Goal: Download file/media

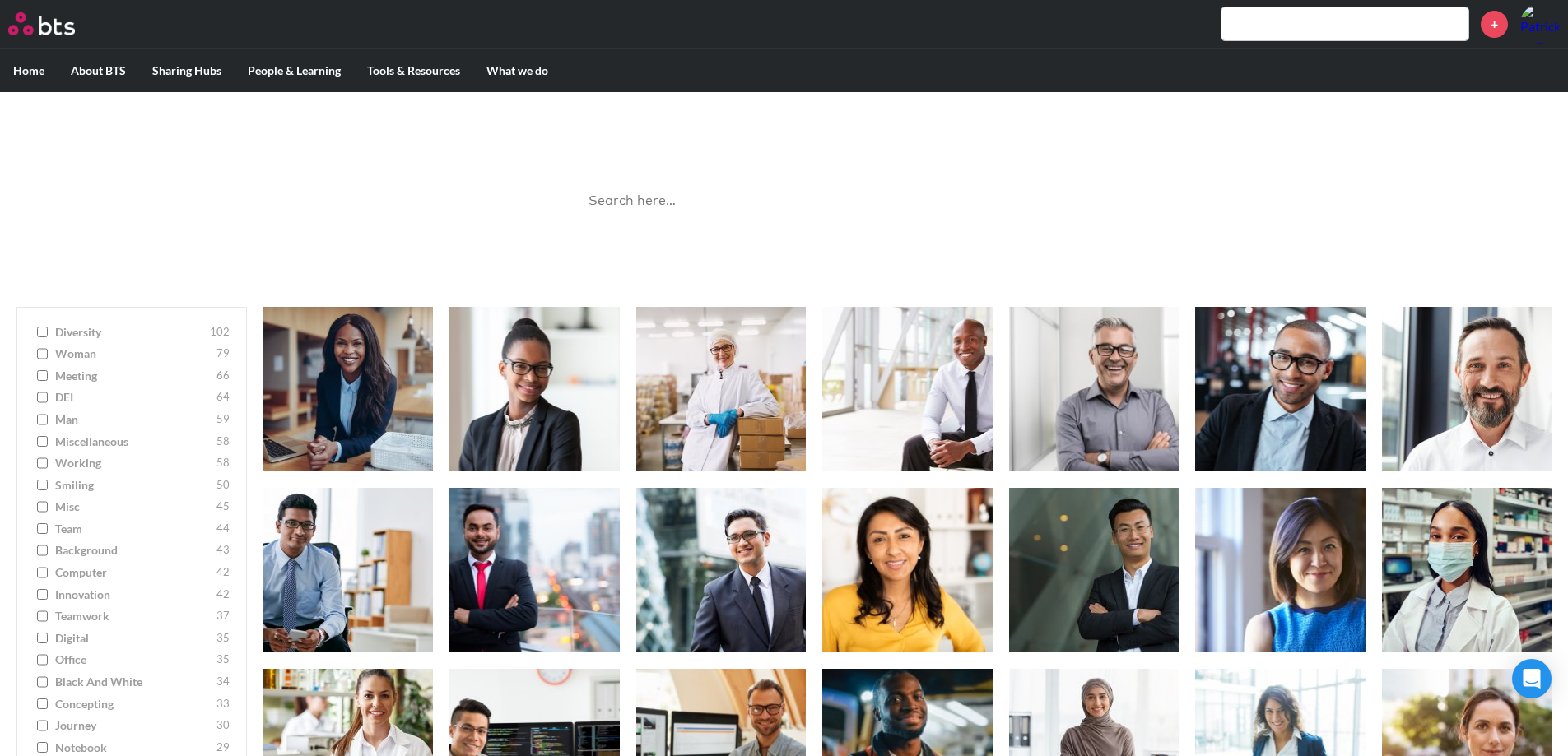
click at [633, 193] on input "search" at bounding box center [784, 201] width 412 height 44
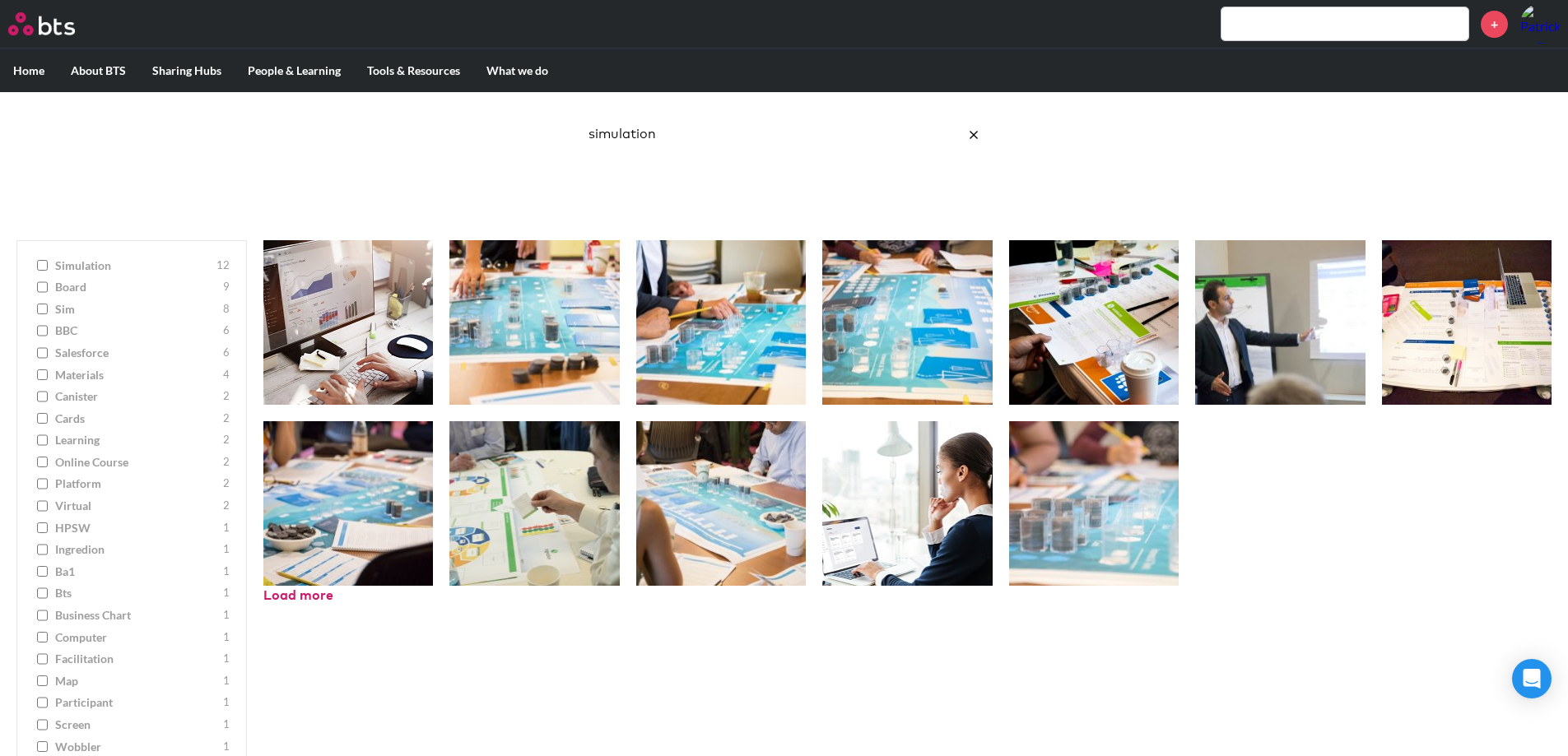
scroll to position [63, 0]
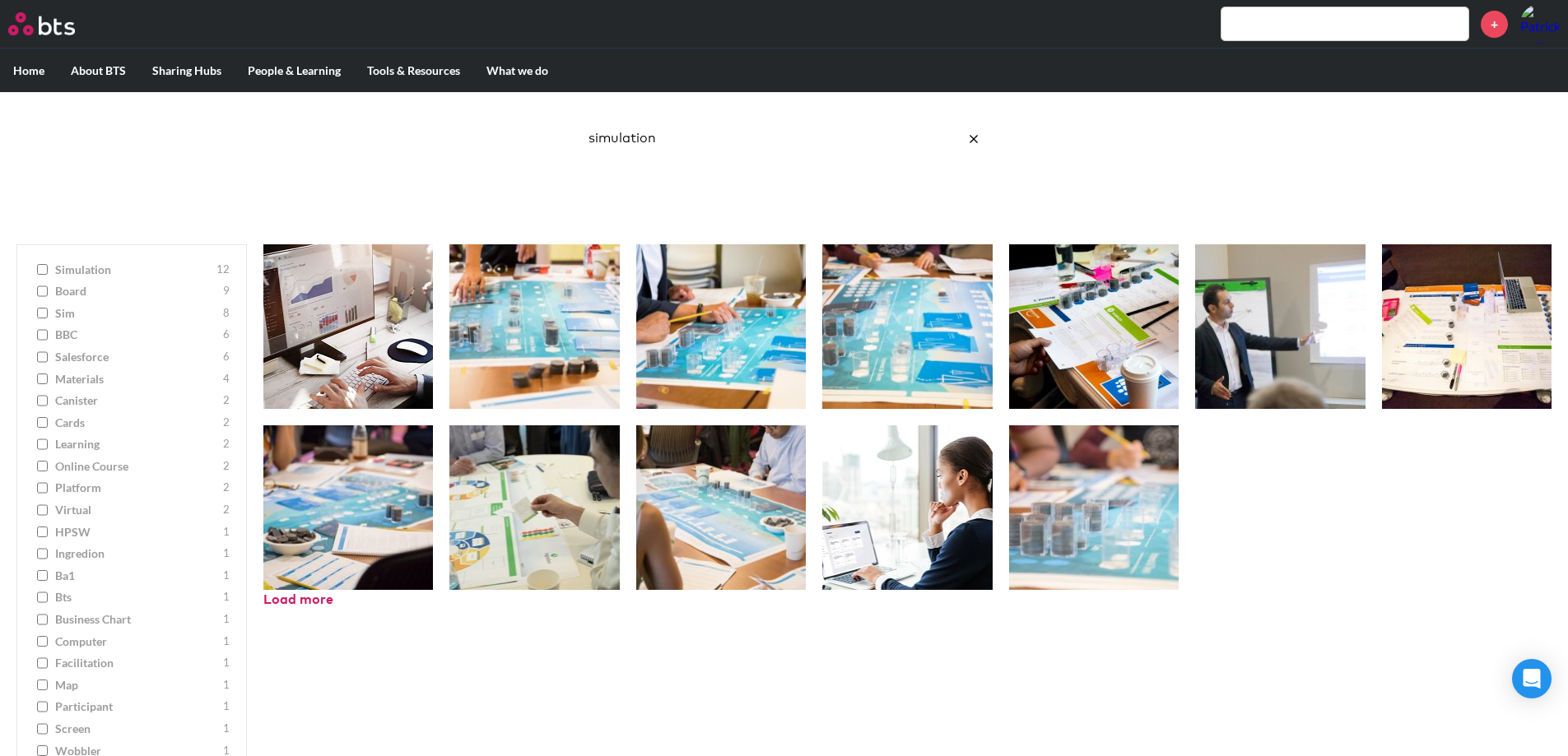
drag, startPoint x: 715, startPoint y: 139, endPoint x: 516, endPoint y: 127, distance: 199.4
click at [516, 127] on div "Image Gallery Best reusable photos in one place simulation Ask a Question/Provi…" at bounding box center [784, 129] width 1568 height 198
click at [426, 647] on div "Hi-Res Download Hi-Res Download Hi-Res Download Hi-Res Download Hi-Res Download…" at bounding box center [907, 535] width 1321 height 615
drag, startPoint x: 774, startPoint y: 138, endPoint x: 482, endPoint y: 133, distance: 292.0
click at [482, 133] on div "Image Gallery Best reusable photos in one place simulation Ask a Question/Provi…" at bounding box center [784, 129] width 1568 height 198
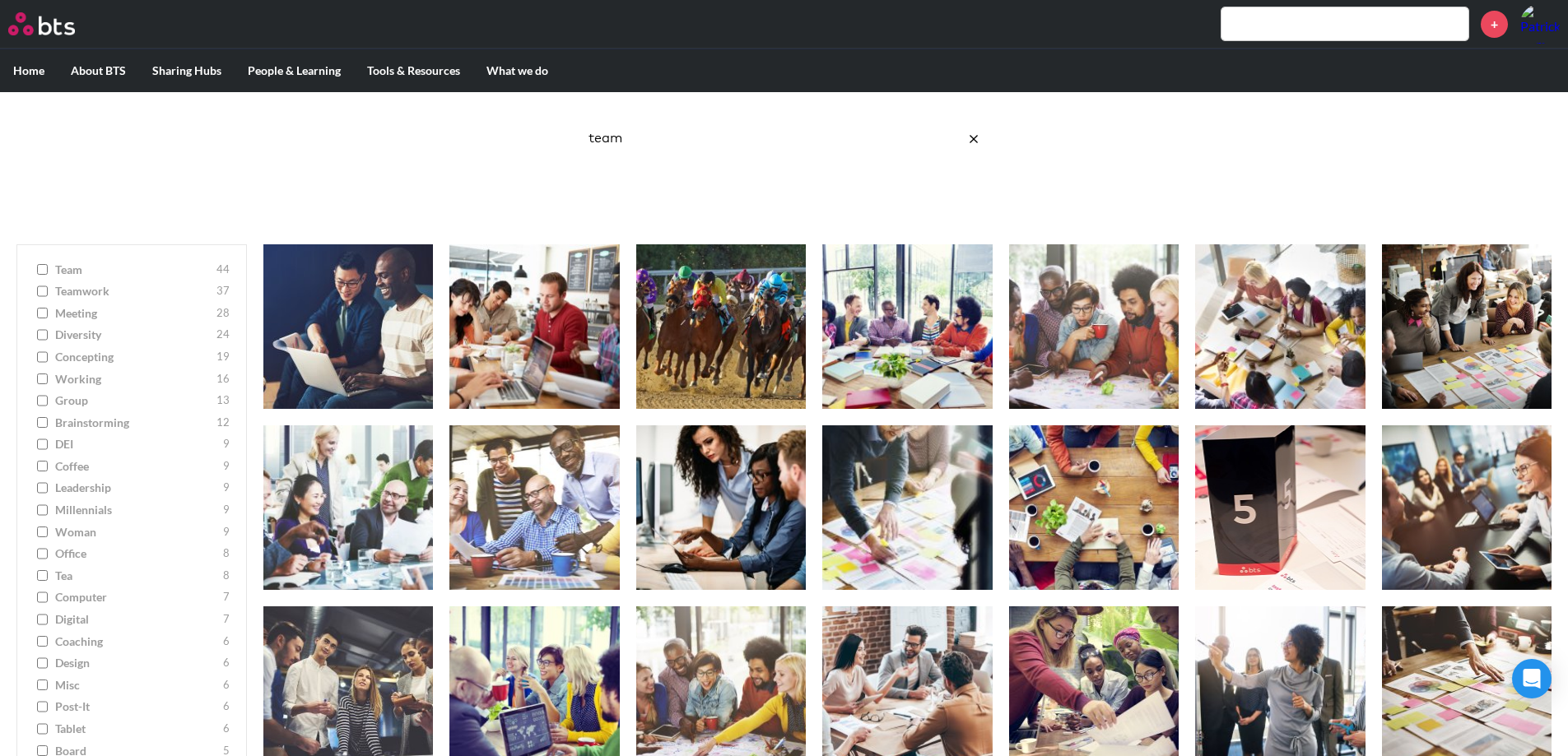
drag, startPoint x: 651, startPoint y: 135, endPoint x: 432, endPoint y: 109, distance: 220.5
click at [432, 109] on div "Image Gallery Best reusable photos in one place team Ask a Question/Provide Fee…" at bounding box center [784, 129] width 1568 height 198
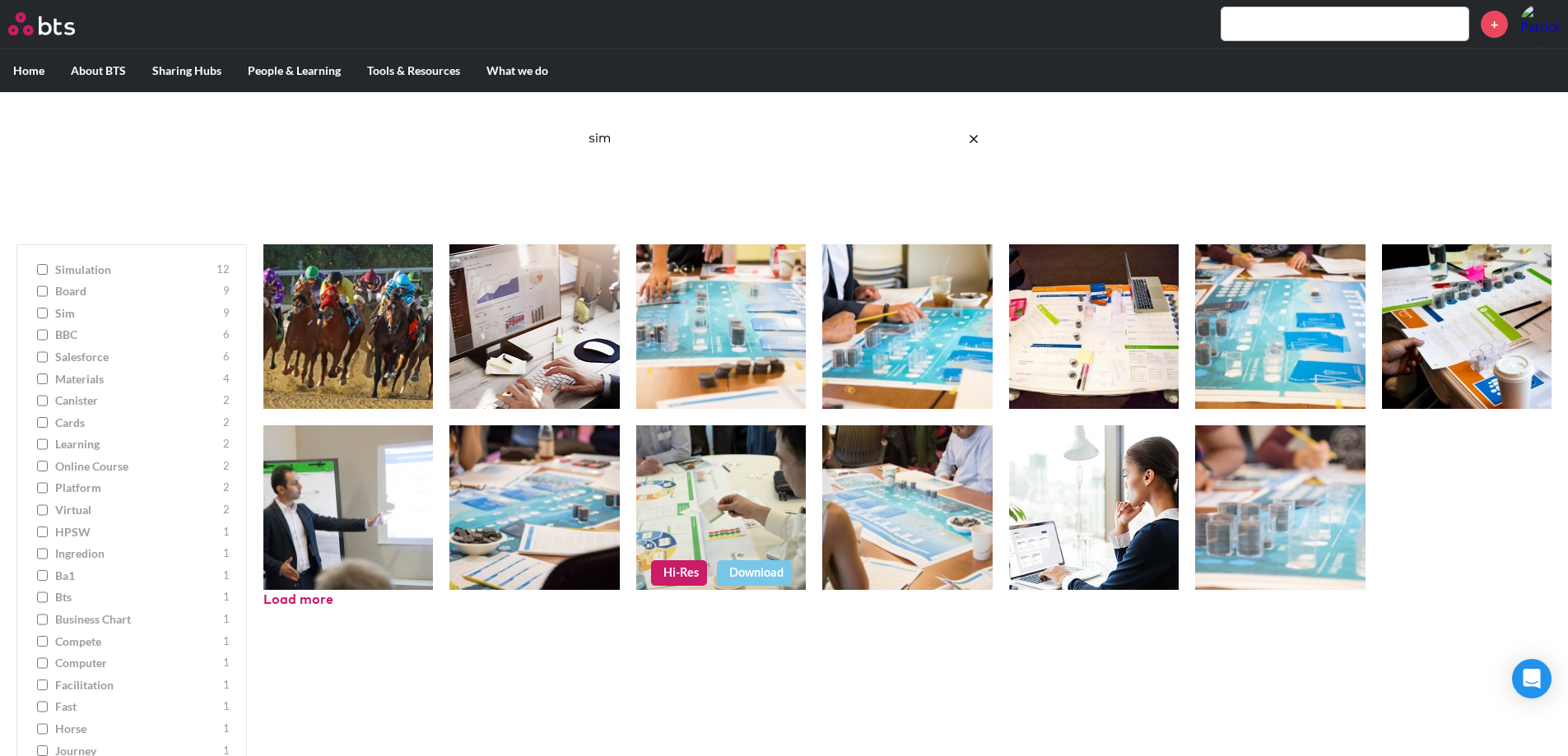
click at [670, 572] on link "Hi-Res" at bounding box center [679, 573] width 56 height 24
drag, startPoint x: 713, startPoint y: 143, endPoint x: 546, endPoint y: 146, distance: 167.0
click at [546, 146] on div "Image Gallery Best reusable photos in one place sim Ask a Question/Provide Feed…" at bounding box center [784, 129] width 1568 height 198
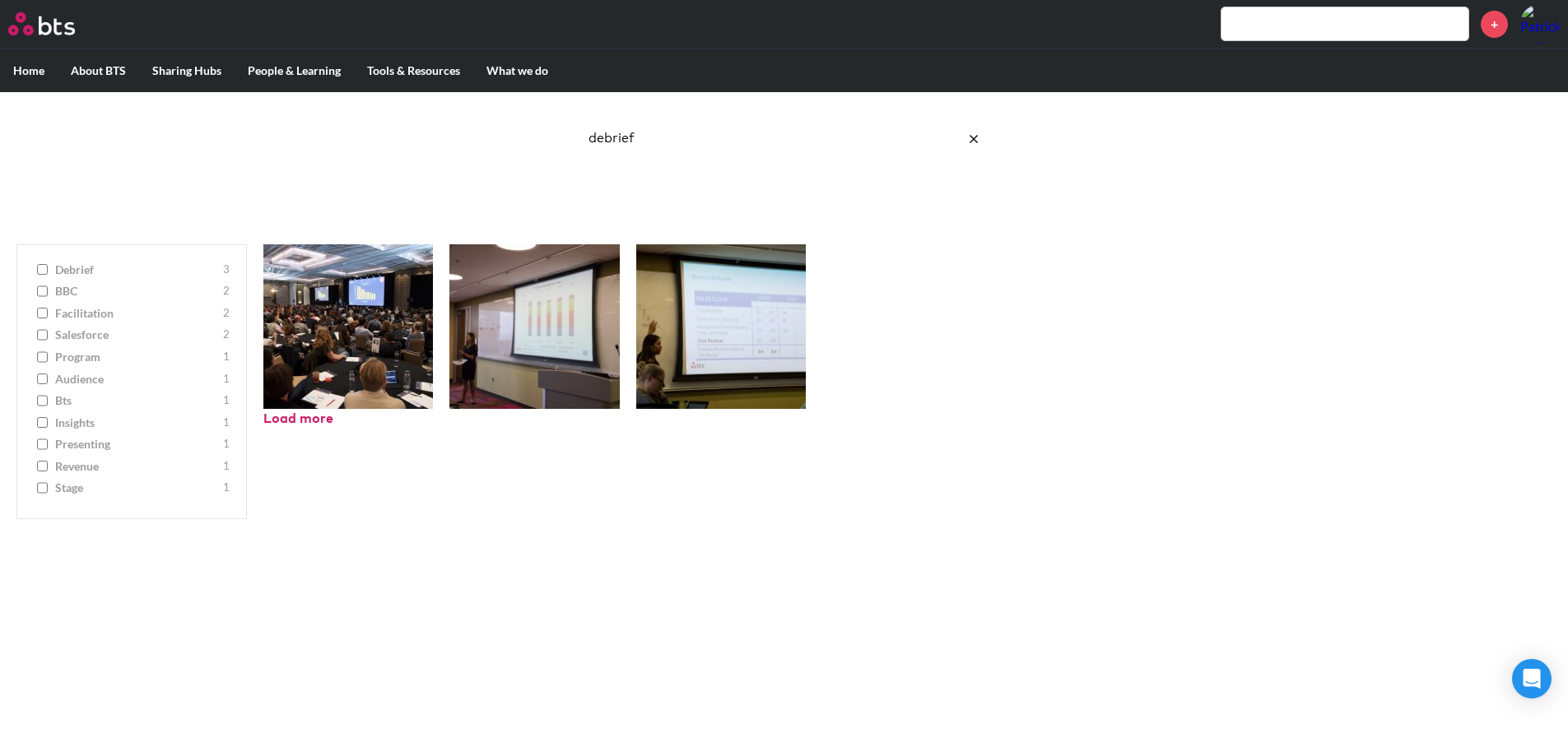
drag, startPoint x: 671, startPoint y: 150, endPoint x: 508, endPoint y: 124, distance: 165.1
click at [508, 124] on div "Image Gallery Best reusable photos in one place debrief Ask a Question/Provide …" at bounding box center [784, 129] width 1568 height 198
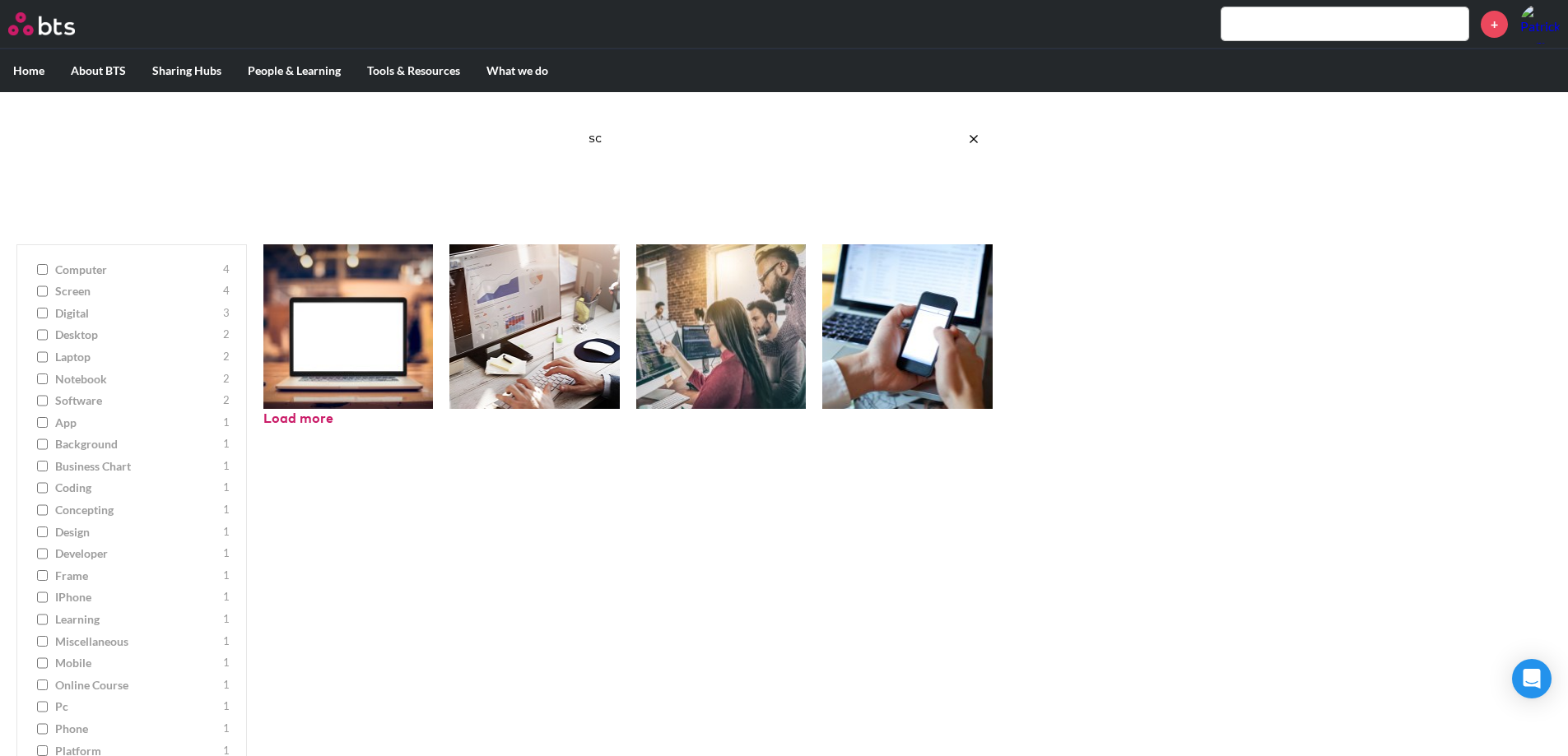
type input "s"
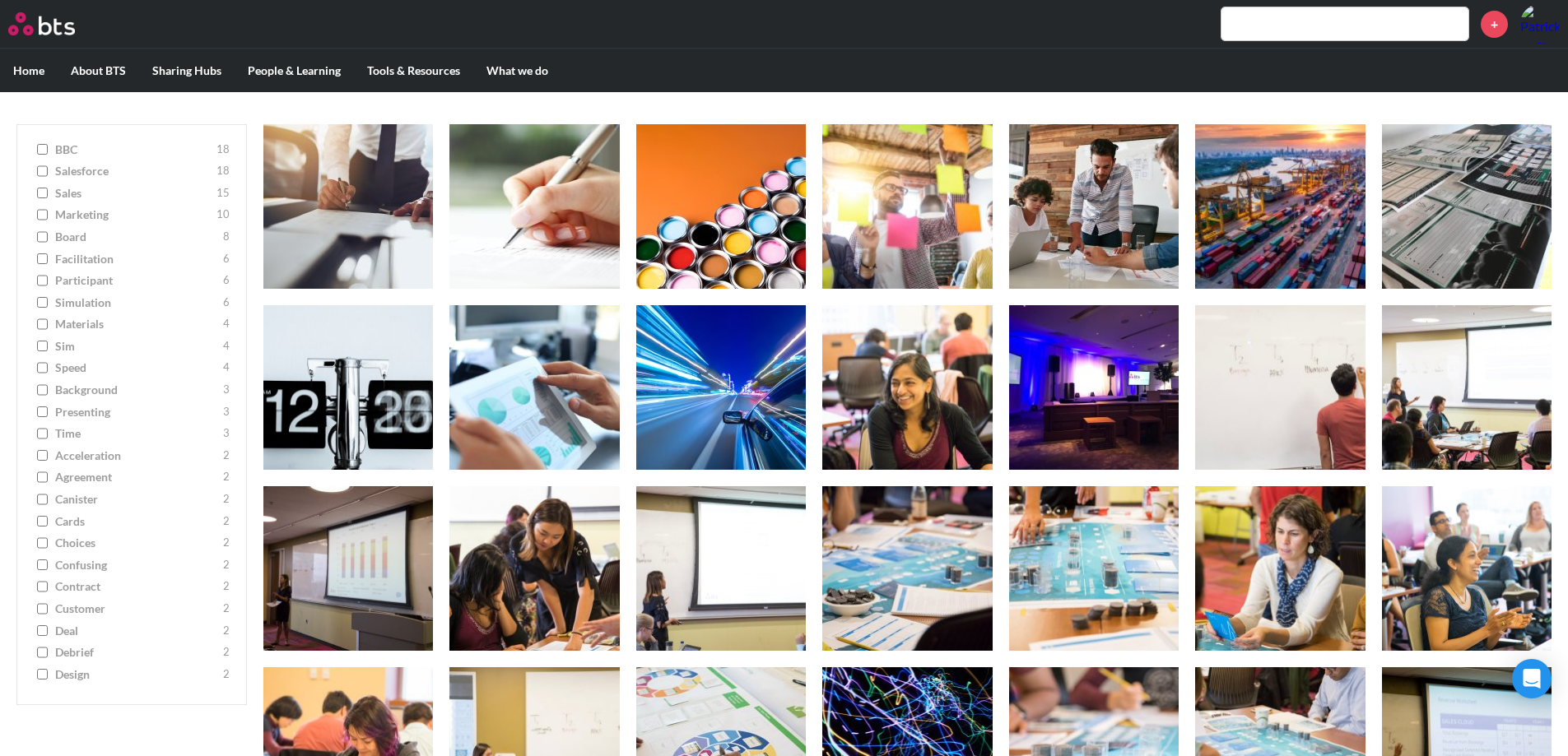
scroll to position [94, 0]
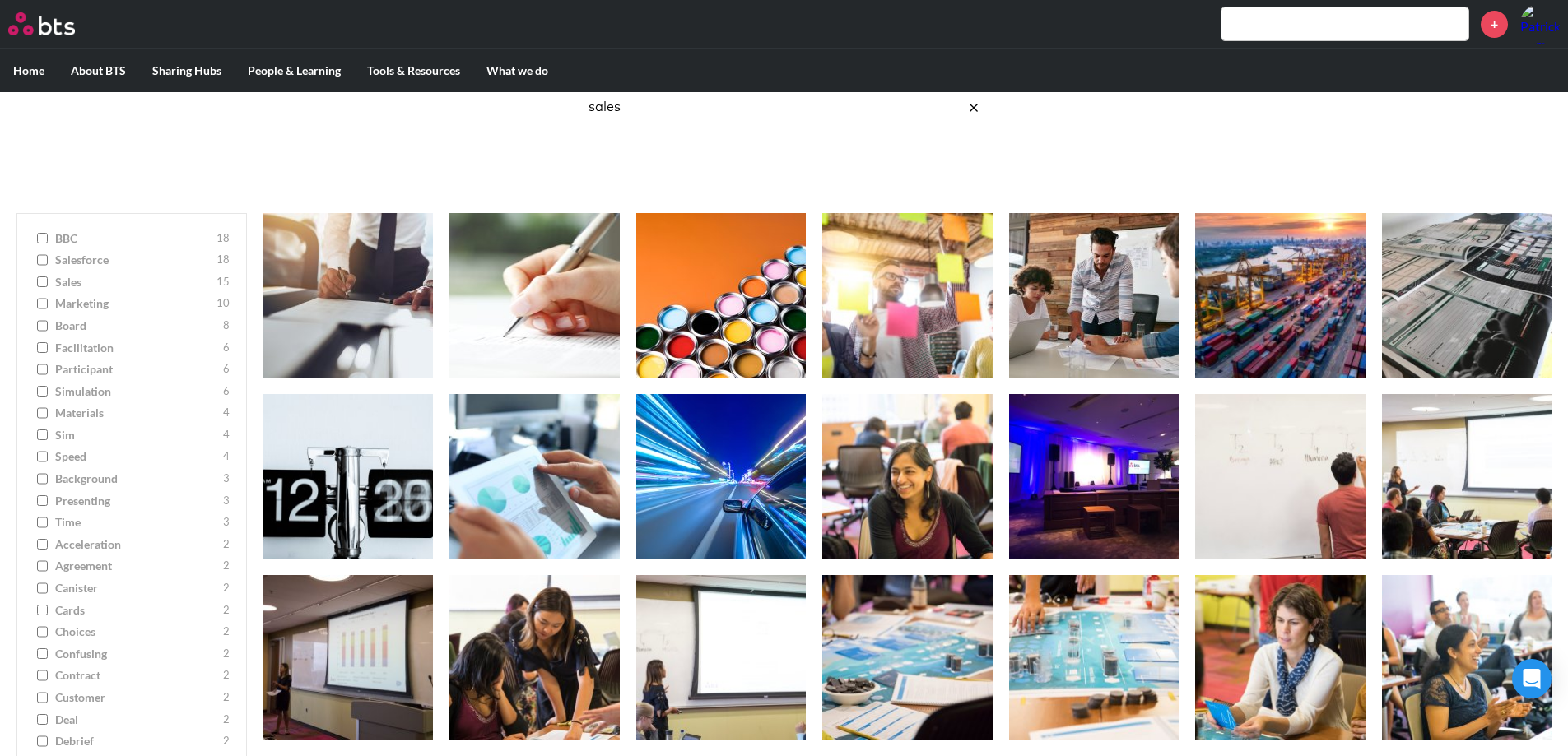
drag, startPoint x: 633, startPoint y: 111, endPoint x: 556, endPoint y: 105, distance: 77.2
click at [556, 105] on div "Image Gallery Best reusable photos in one place sales Ask a Question/Provide Fe…" at bounding box center [784, 97] width 1568 height 198
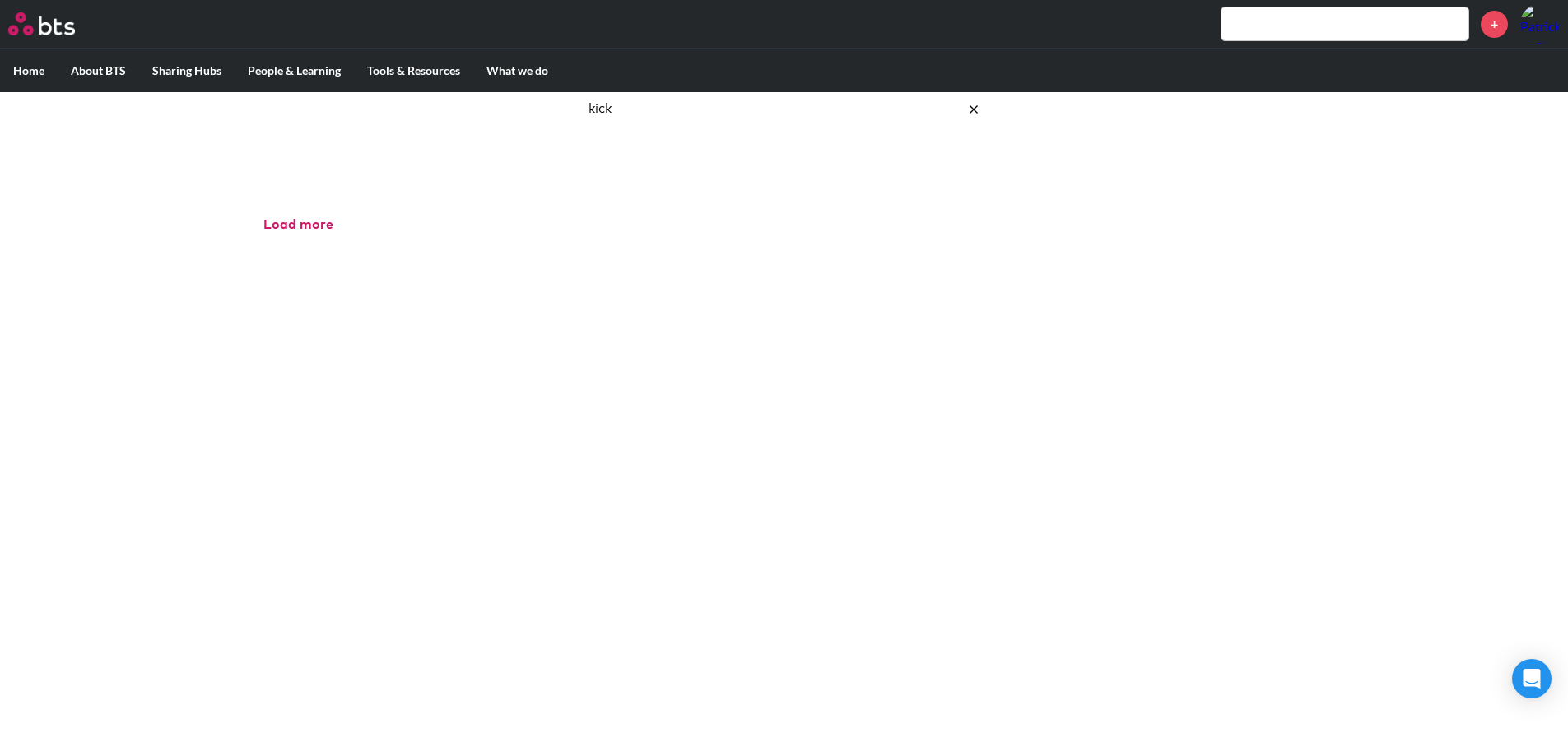
scroll to position [92, 0]
type input "k"
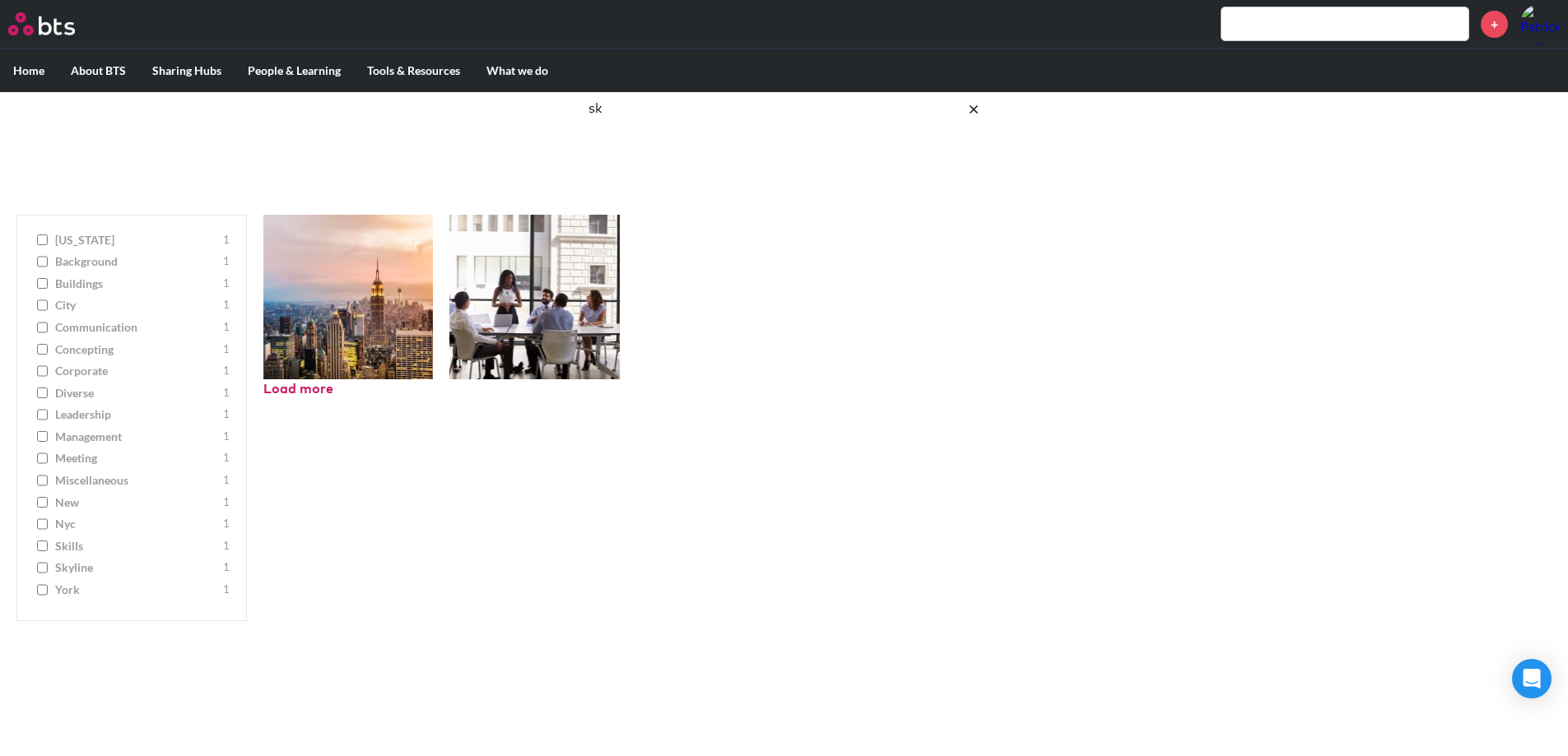
type input "s"
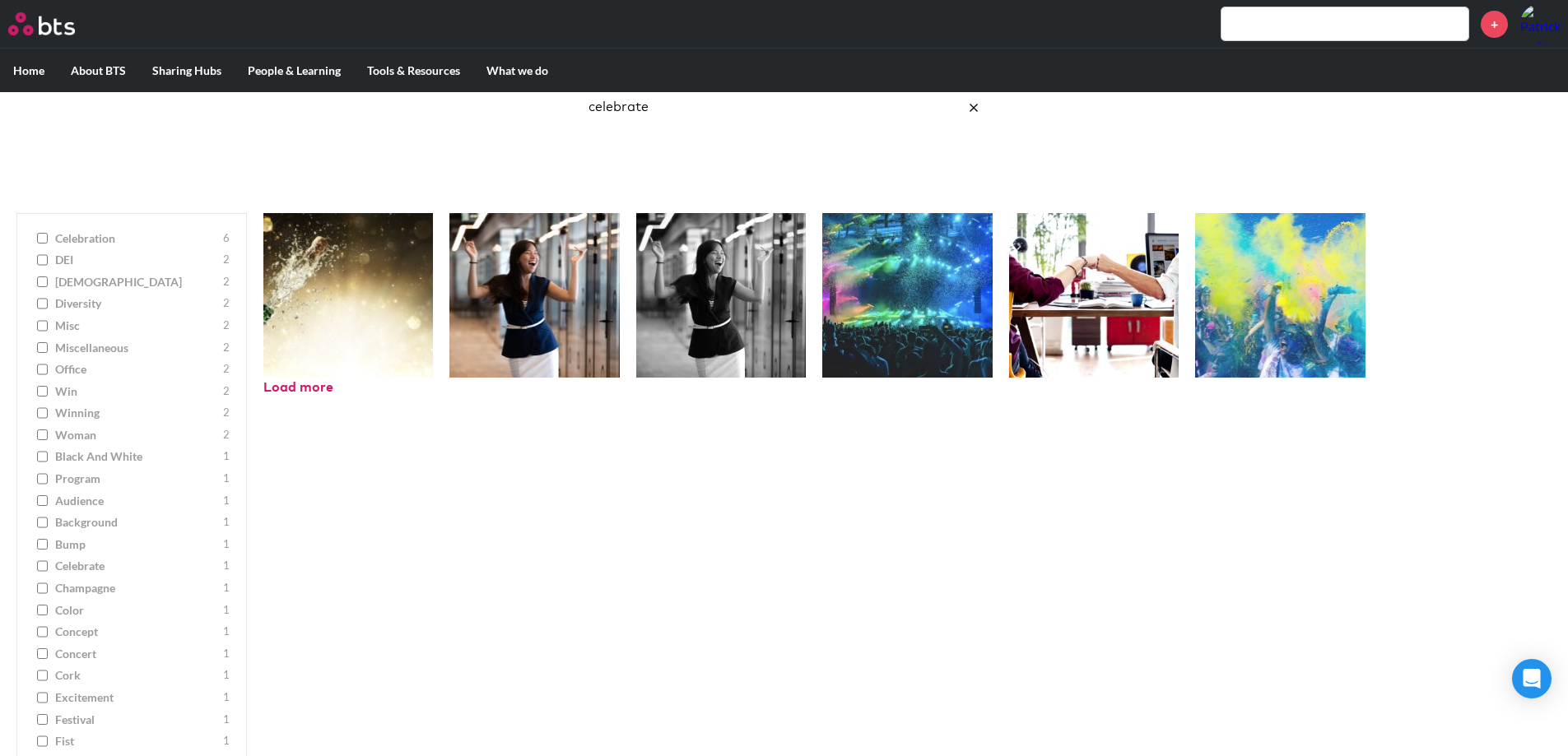
drag, startPoint x: 675, startPoint y: 104, endPoint x: 474, endPoint y: 93, distance: 201.3
click at [474, 93] on div "Image Gallery Best reusable photos in one place celebrate Ask a Question/Provid…" at bounding box center [784, 97] width 1568 height 198
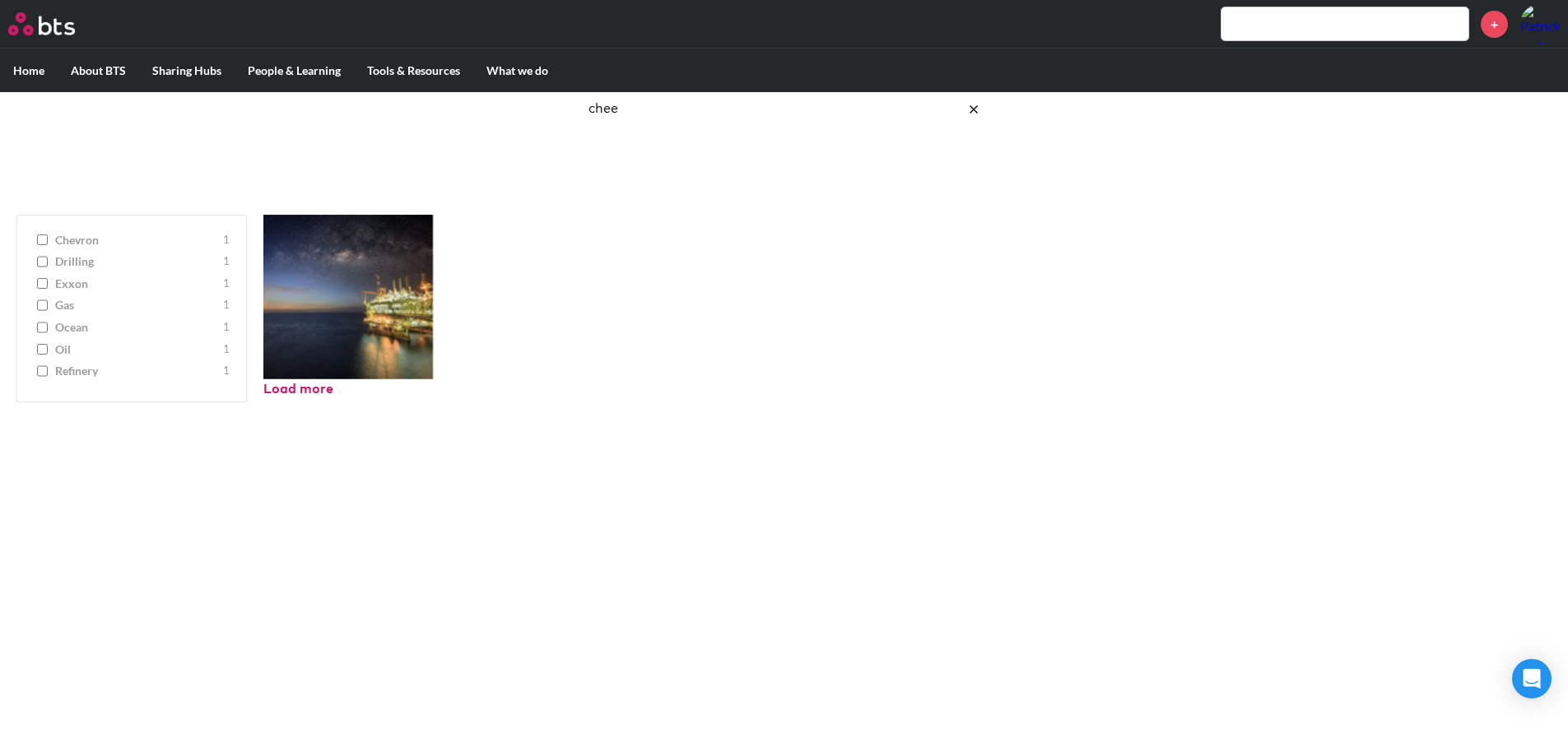
scroll to position [92, 0]
type input "c"
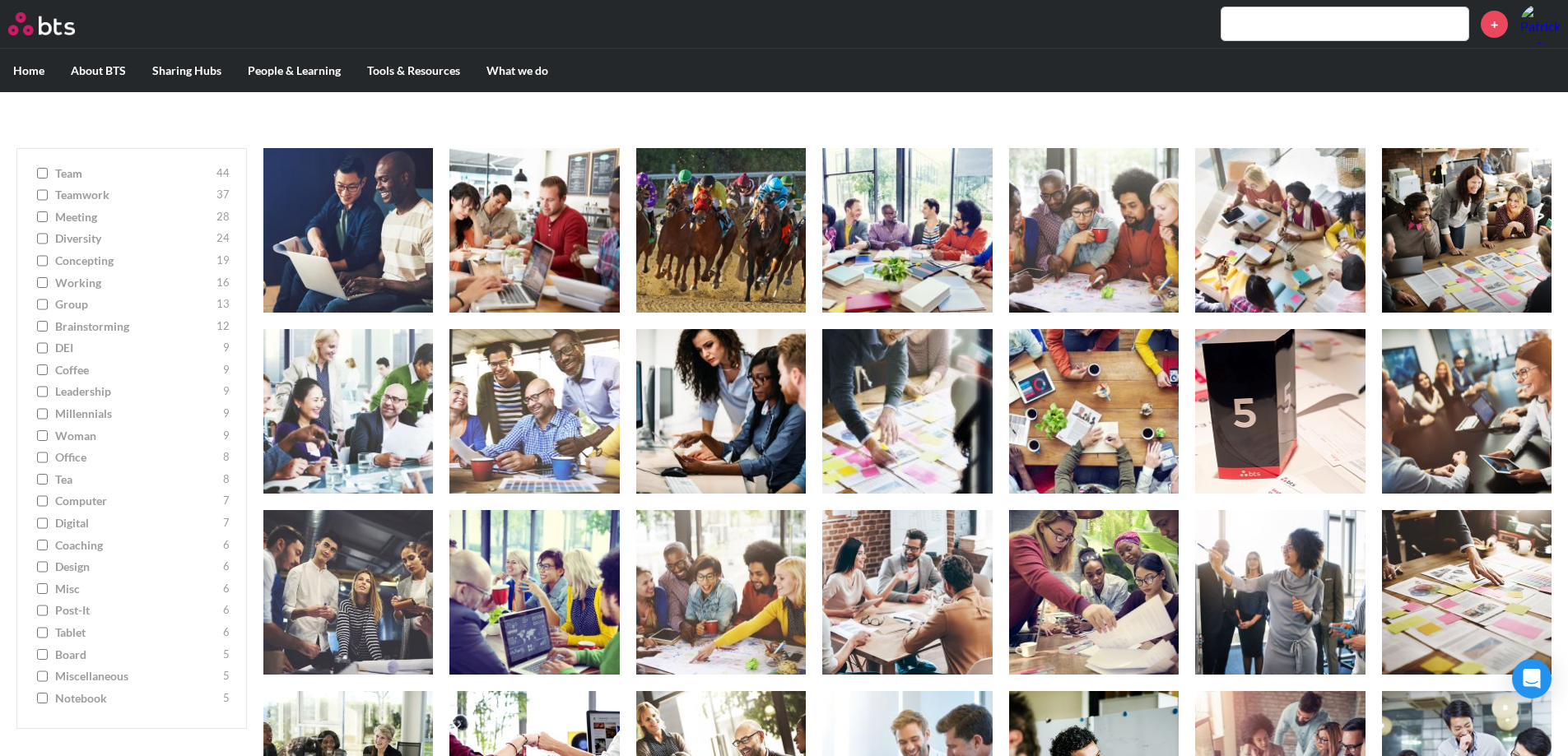
scroll to position [208, 0]
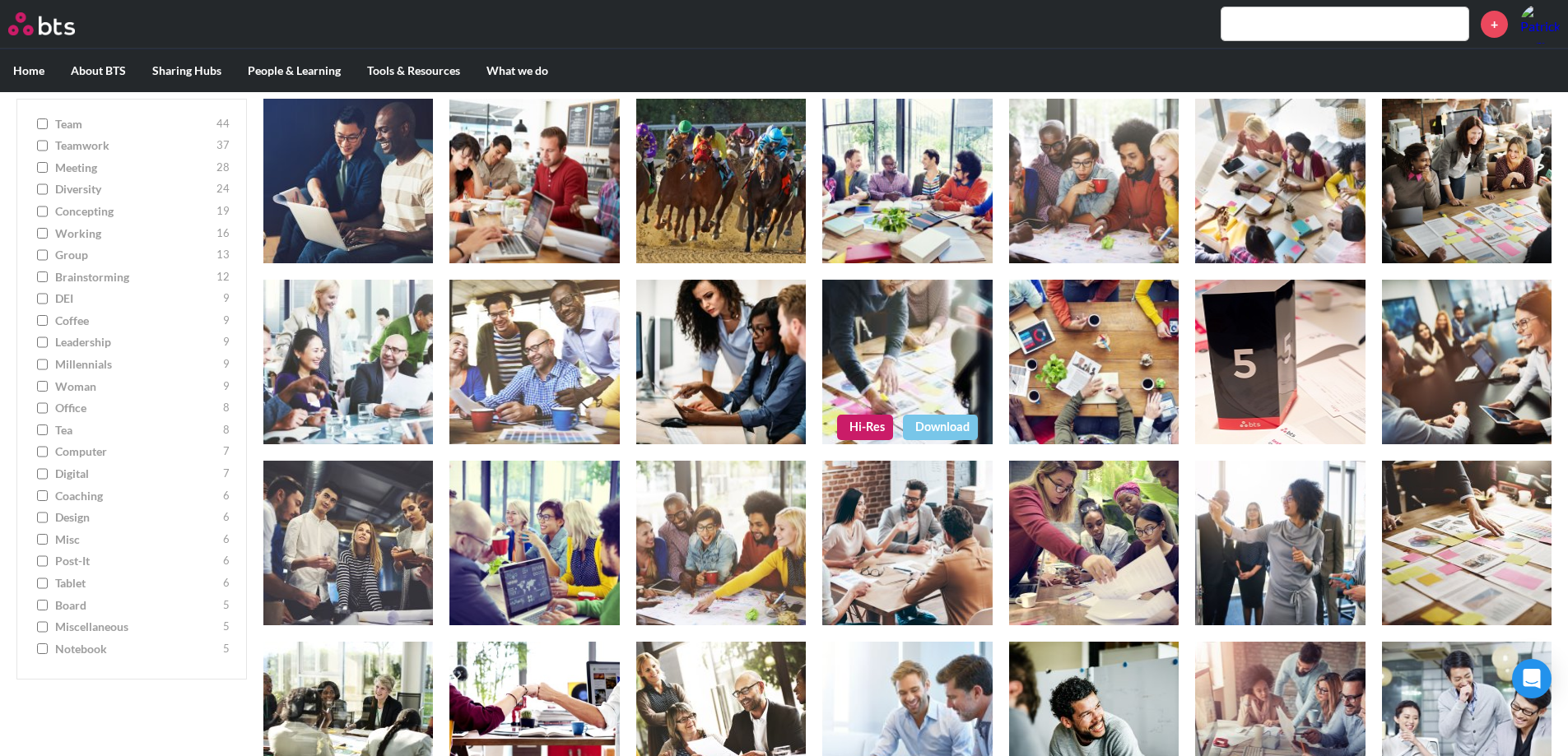
click at [872, 422] on link "Hi-Res" at bounding box center [865, 427] width 56 height 24
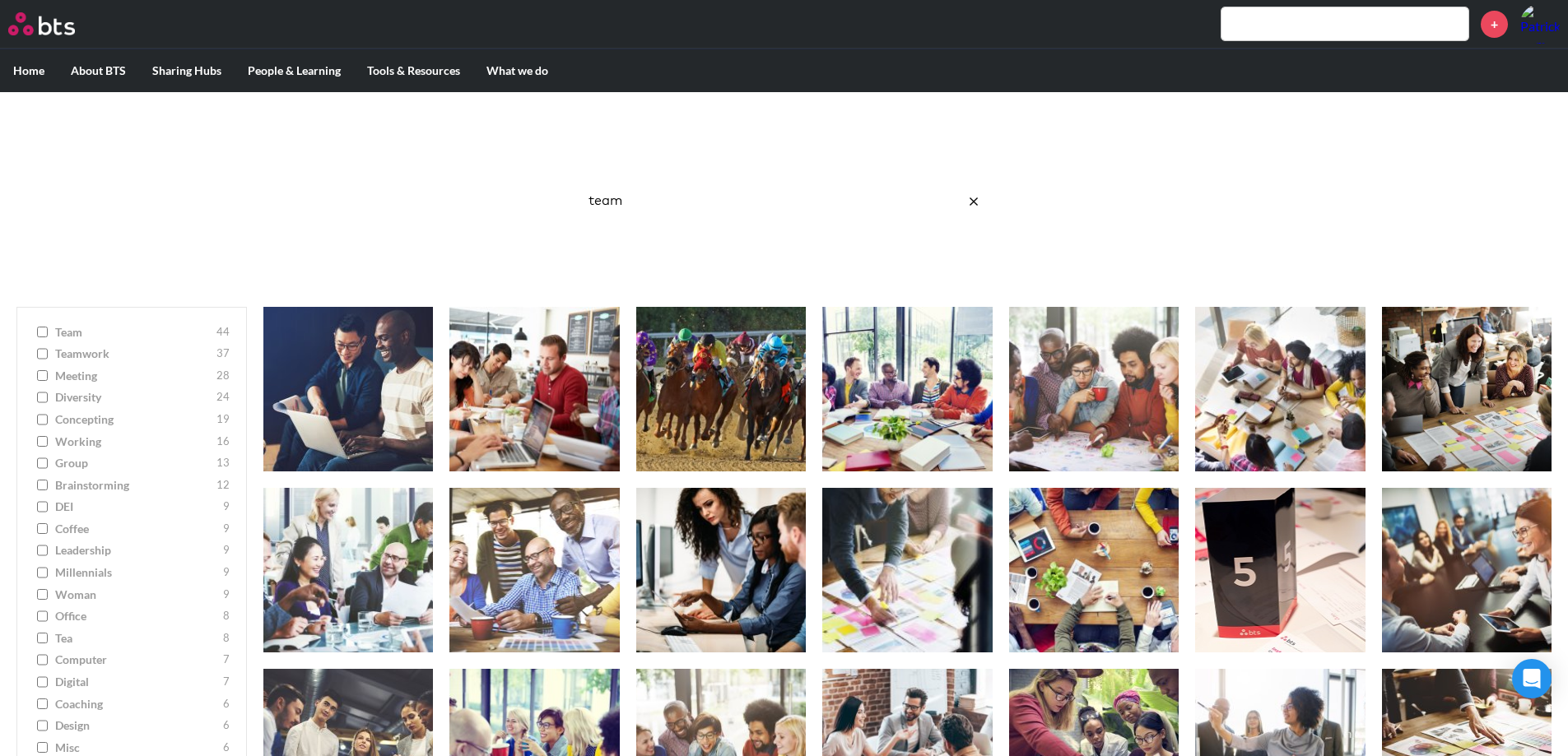
click at [712, 205] on input "team" at bounding box center [784, 201] width 412 height 44
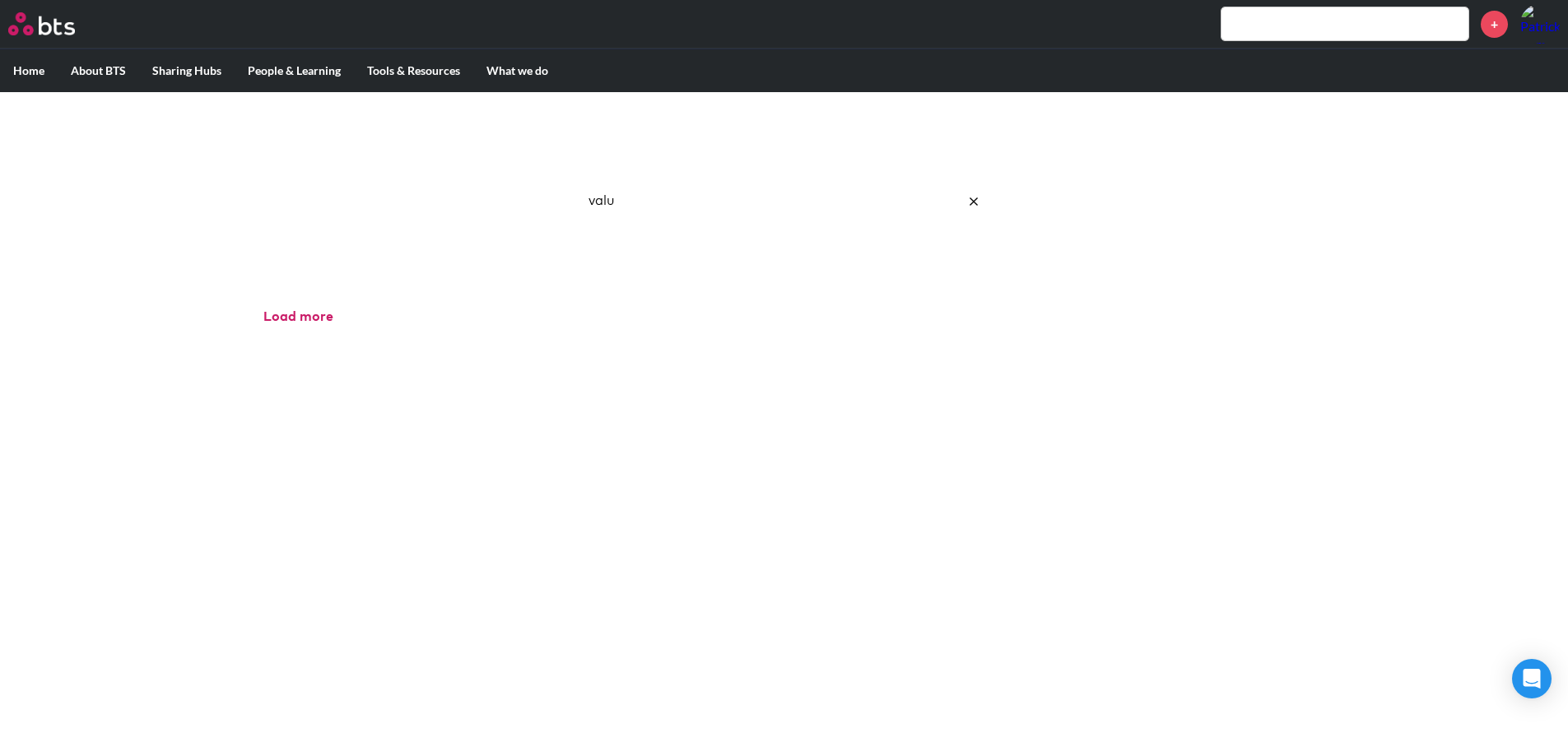
type input "value"
drag, startPoint x: 659, startPoint y: 201, endPoint x: 489, endPoint y: 211, distance: 170.3
click at [489, 211] on div "Image Gallery Best reusable photos in one place value Ask a Question/Provide Fe…" at bounding box center [784, 191] width 1568 height 198
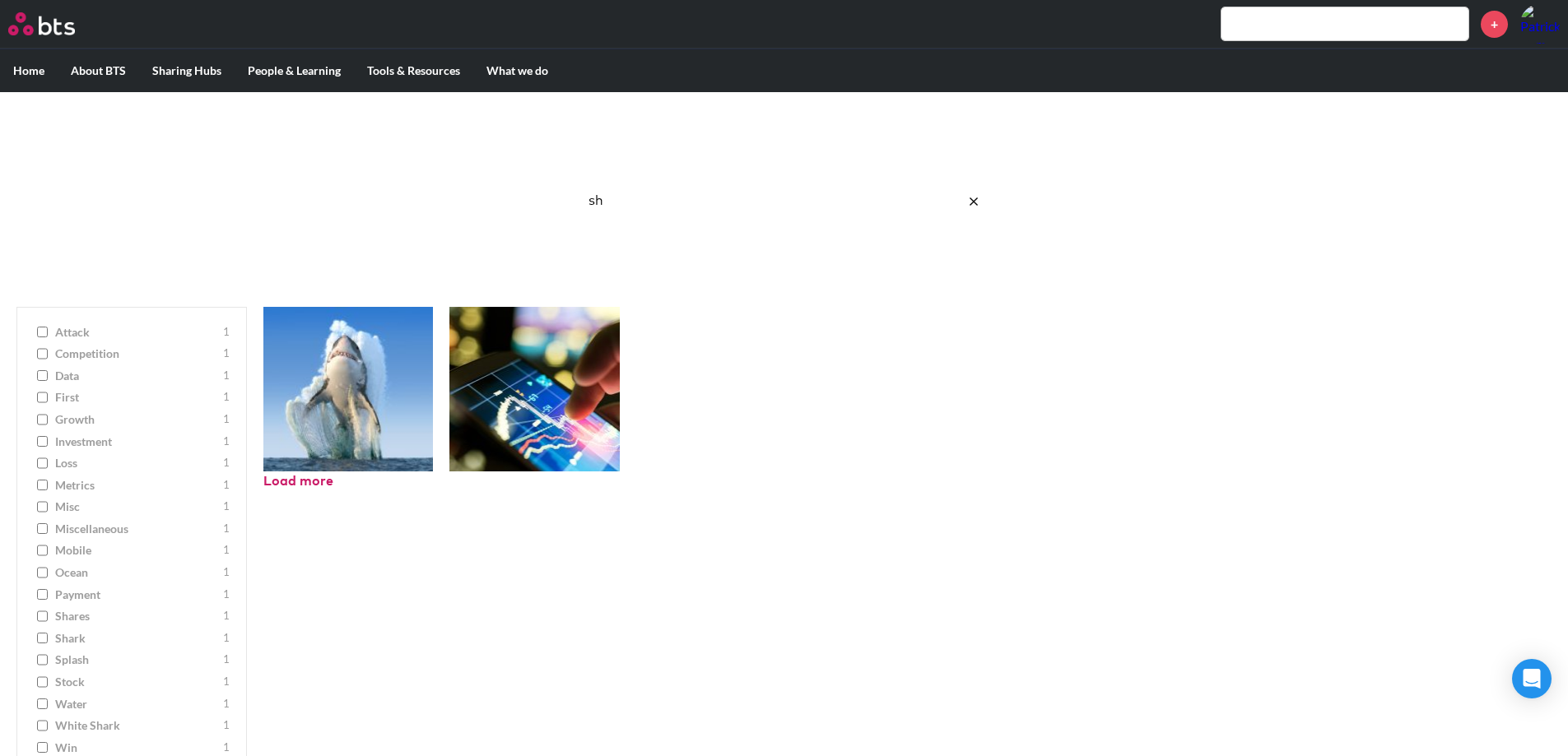
type input "s"
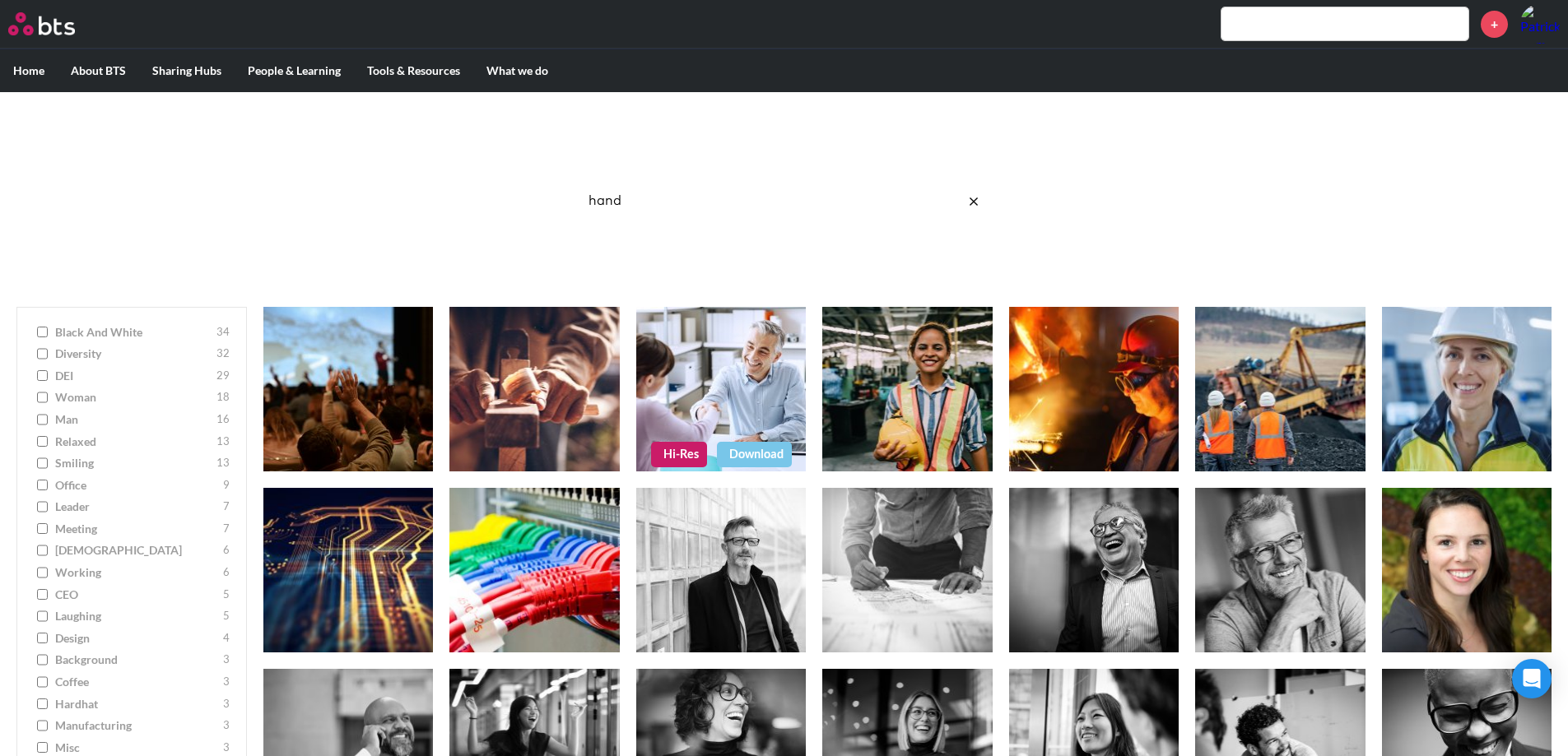
type input "hand"
click at [684, 447] on link "Hi-Res" at bounding box center [679, 454] width 56 height 24
